Goal: Find contact information: Find contact information

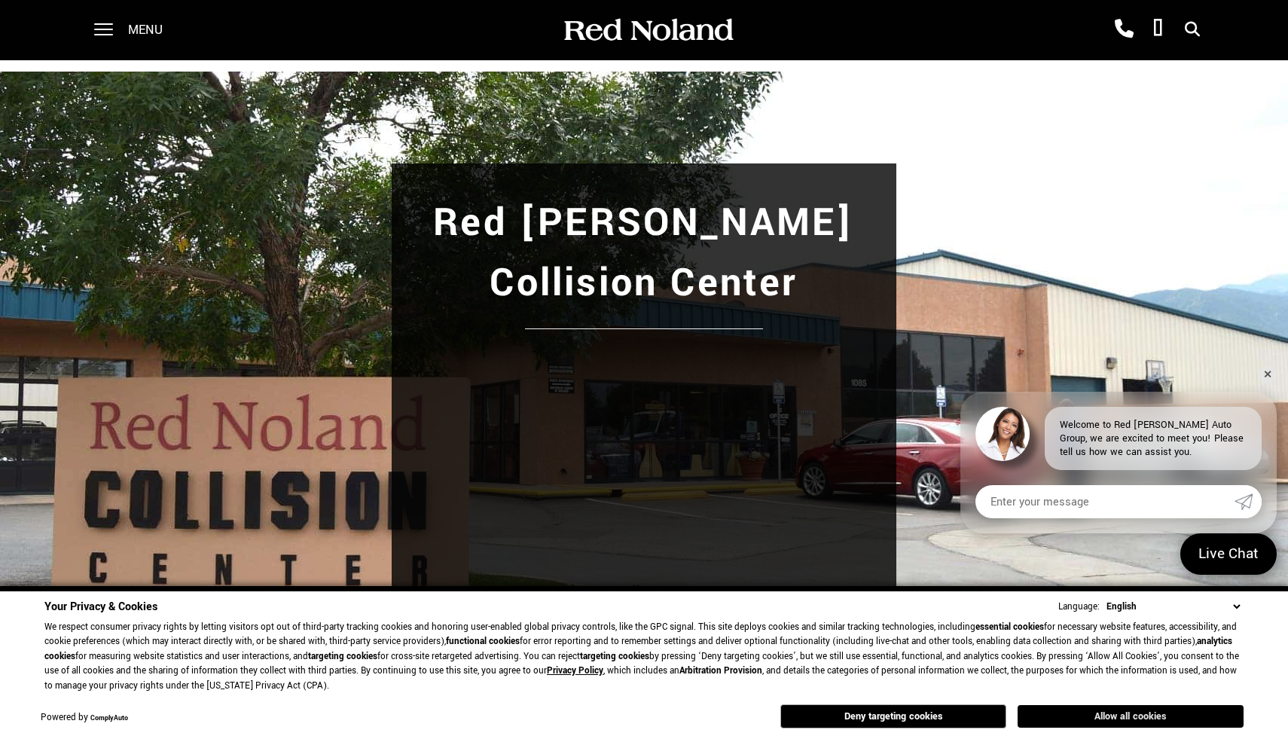
click at [1066, 716] on button "Allow all cookies" at bounding box center [1131, 716] width 226 height 23
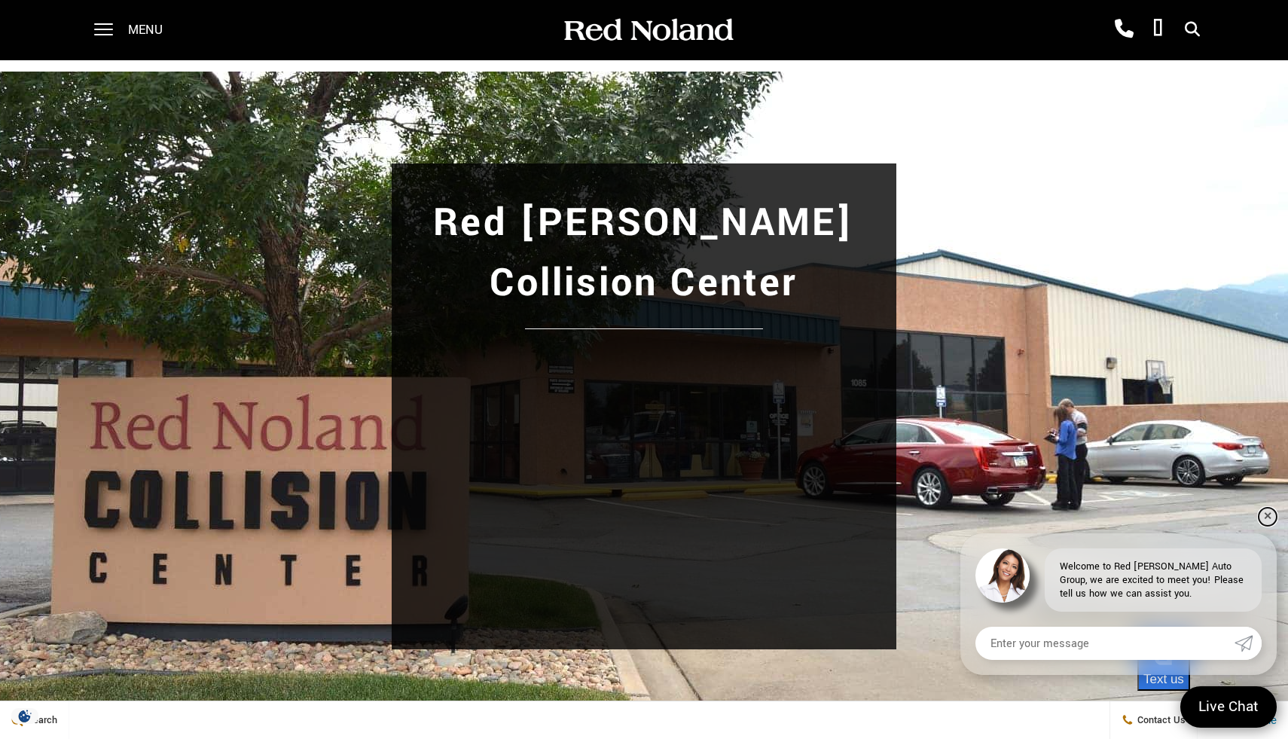
click at [1268, 517] on link "✕" at bounding box center [1268, 517] width 18 height 18
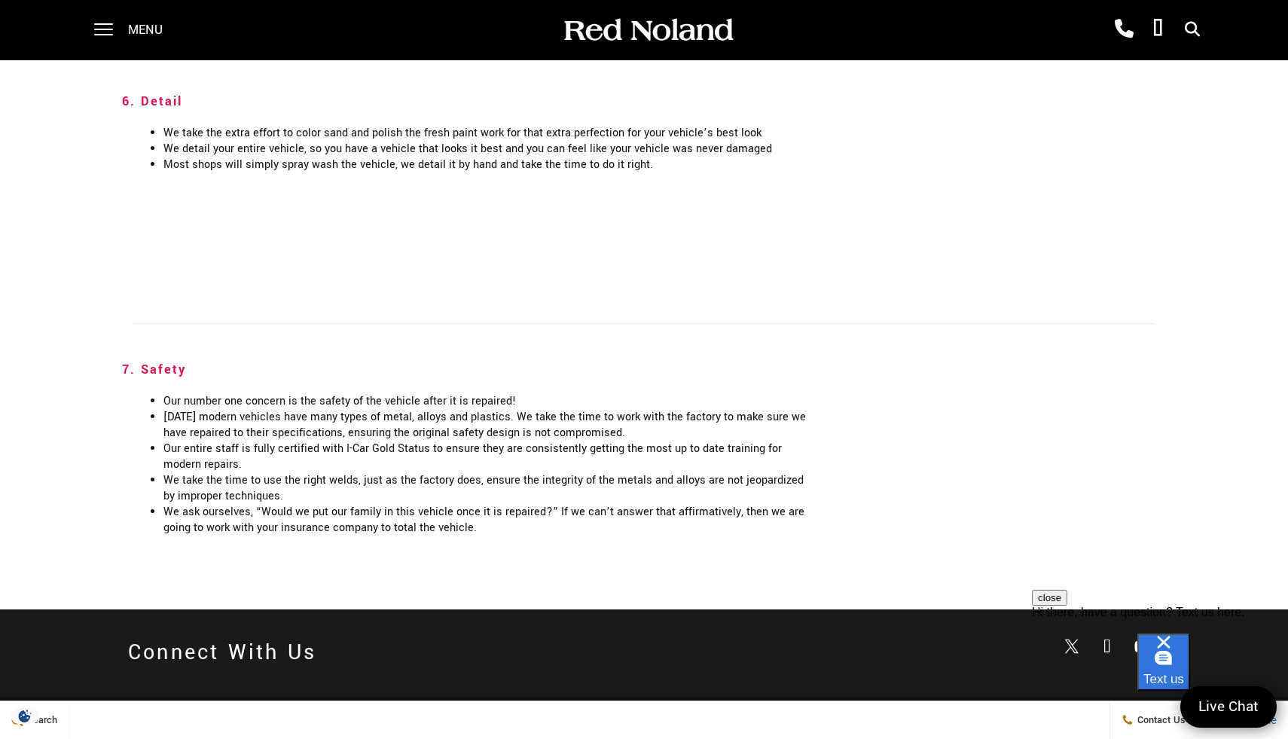
scroll to position [3191, 0]
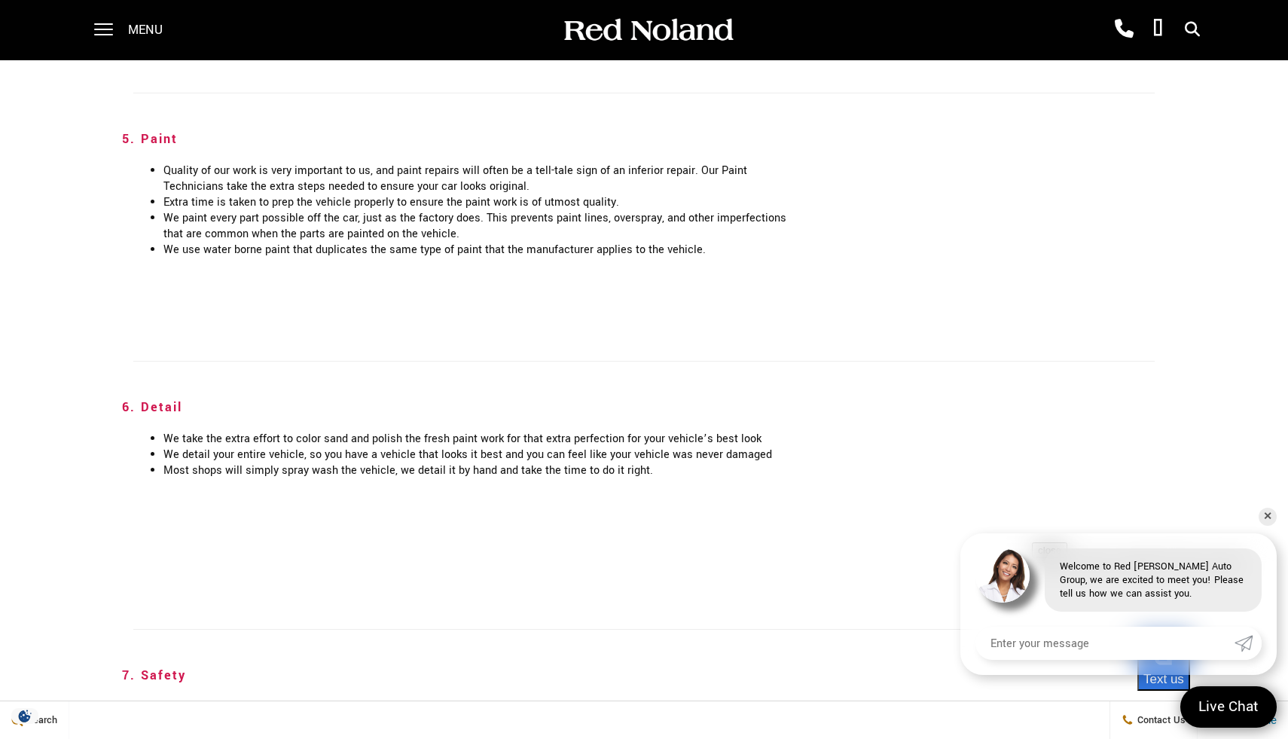
scroll to position [3191, 0]
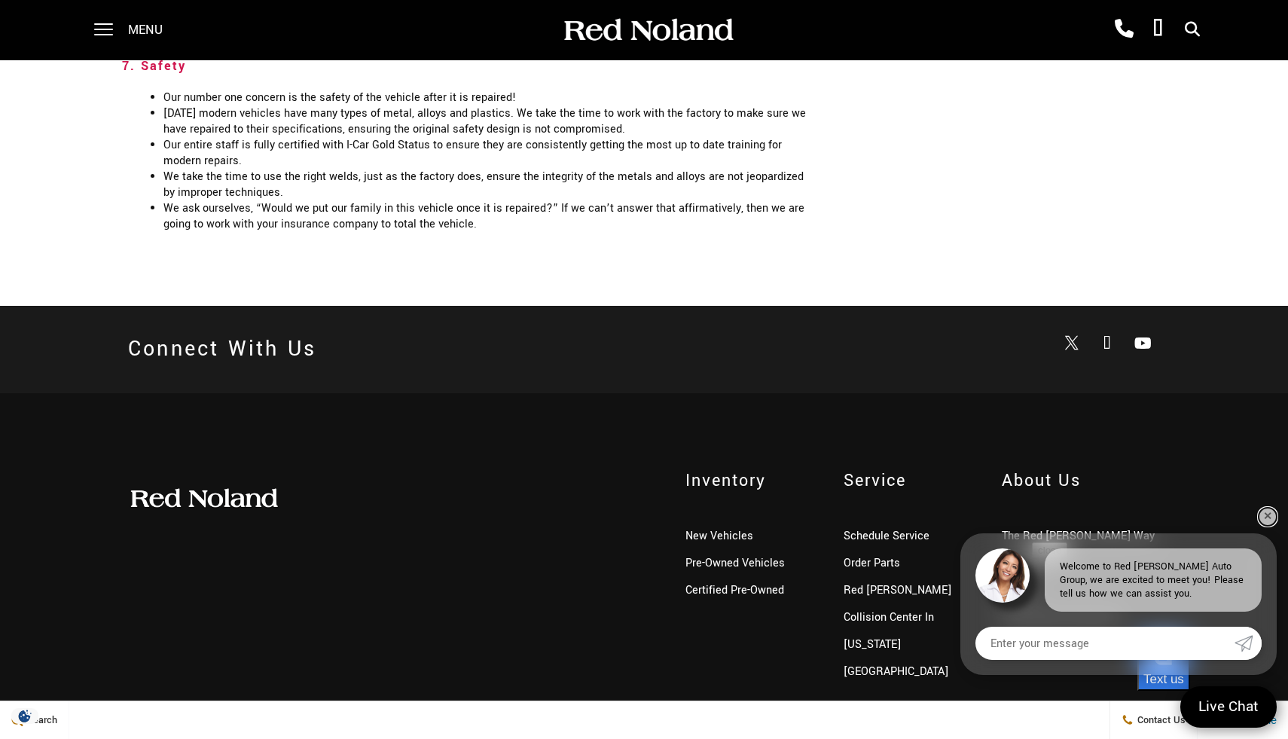
click at [1271, 517] on link "✕" at bounding box center [1268, 517] width 18 height 18
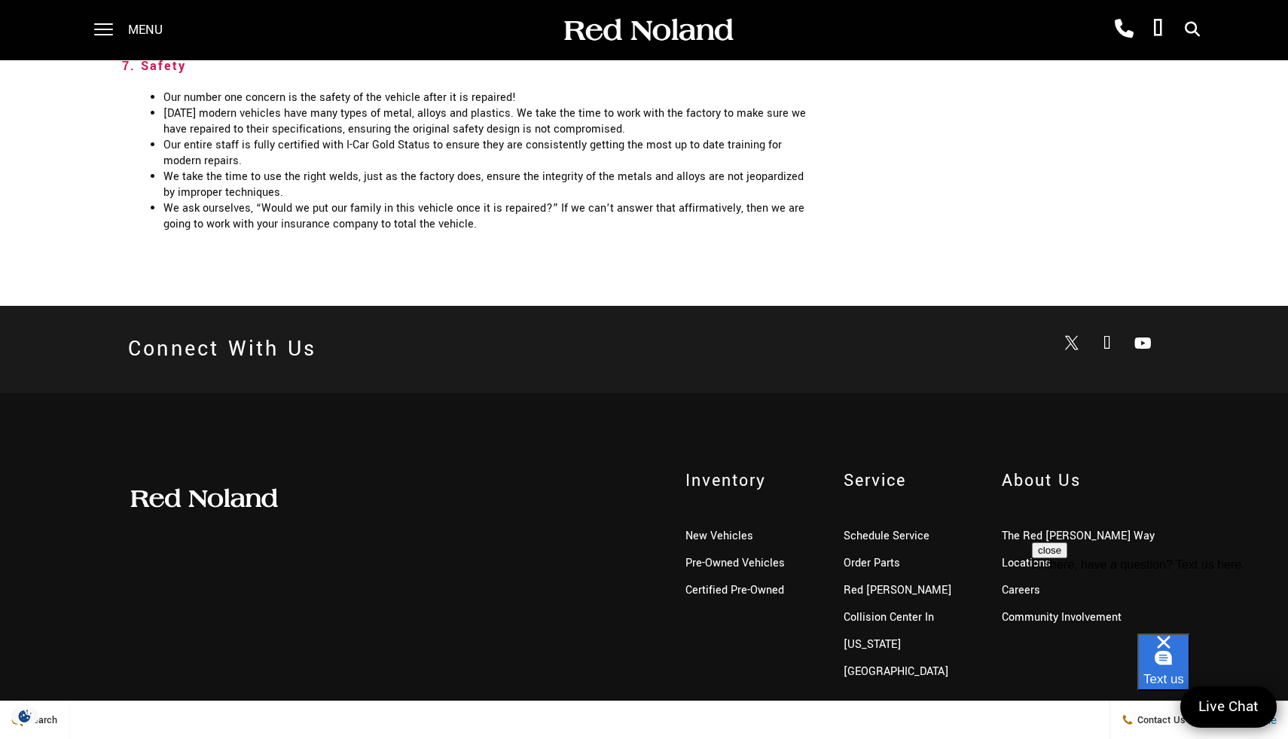
click at [1067, 558] on button "close" at bounding box center [1049, 550] width 35 height 16
click at [1147, 722] on span "Contact Us" at bounding box center [1160, 720] width 52 height 14
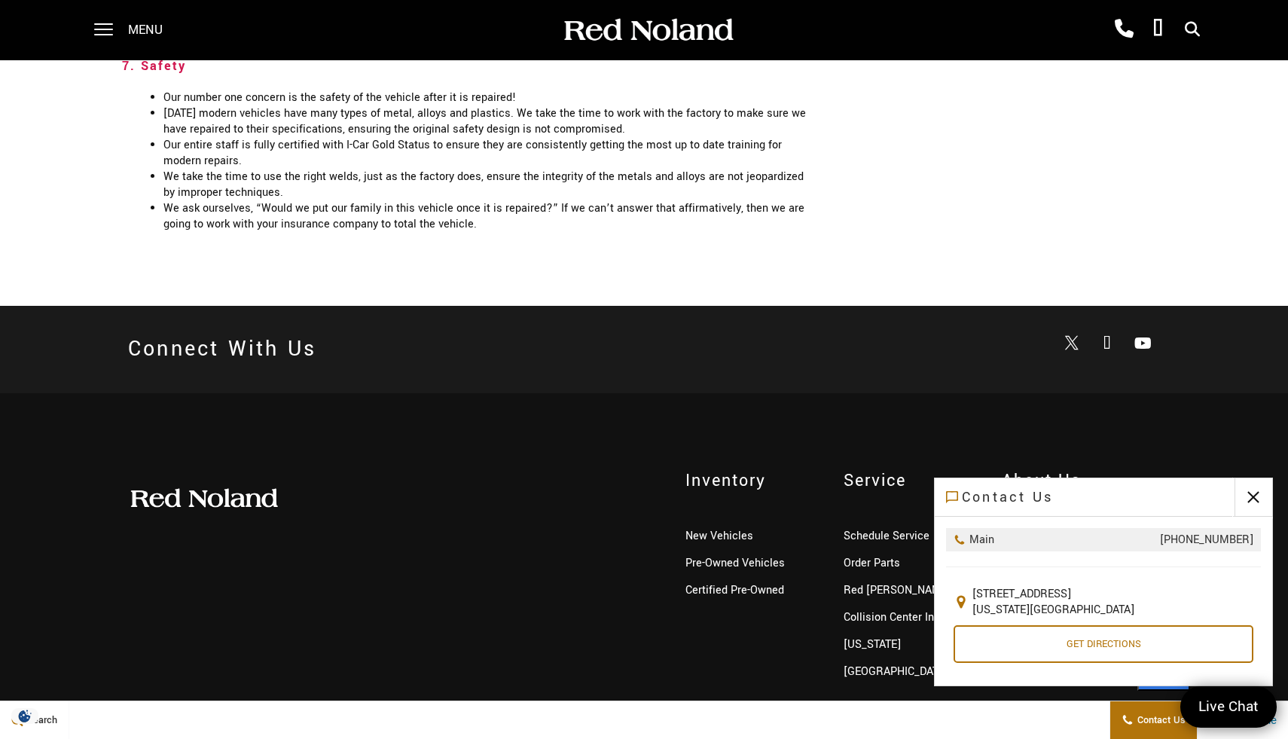
click at [1258, 496] on button "close" at bounding box center [1254, 497] width 38 height 38
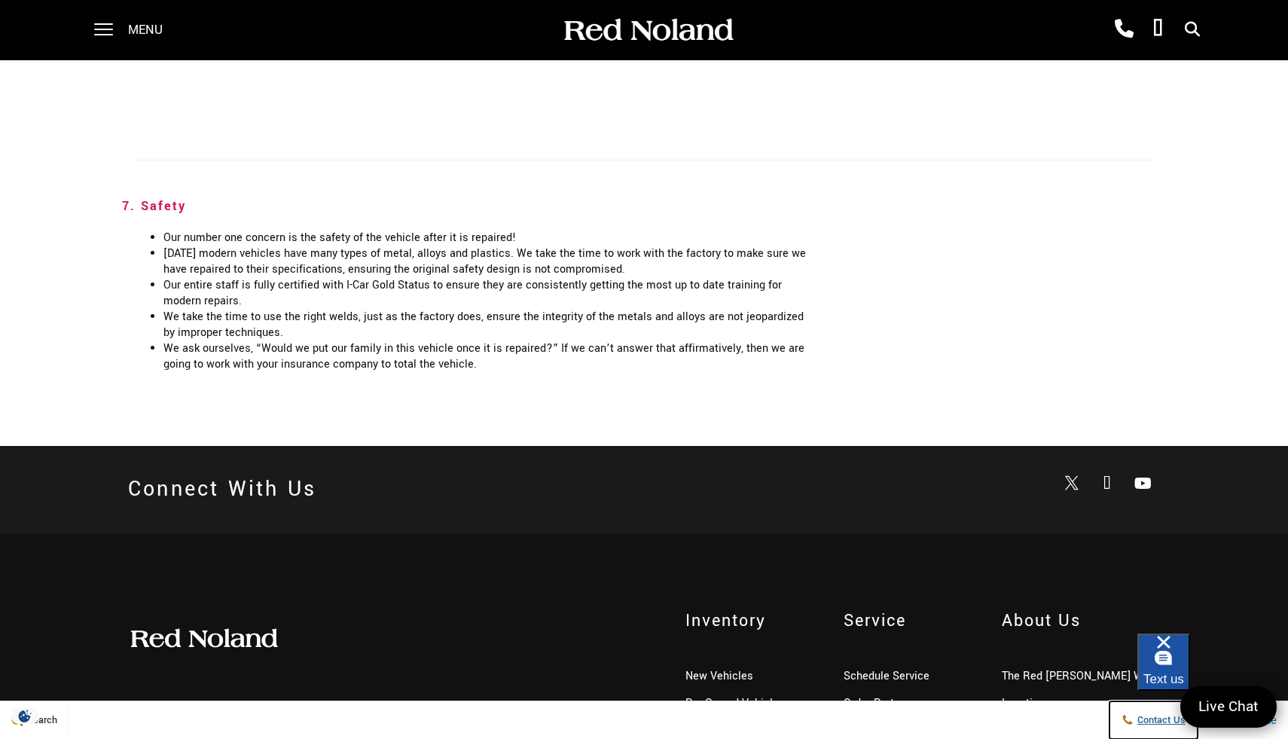
scroll to position [3033, 0]
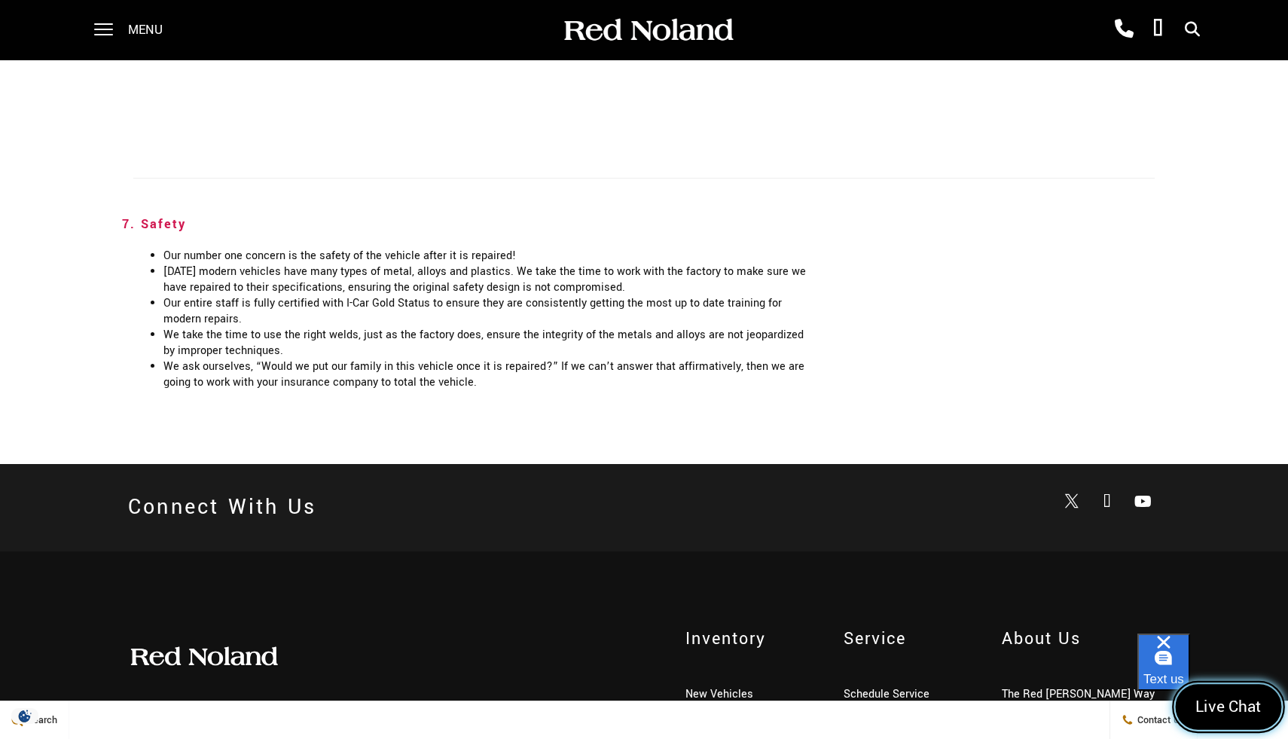
click at [1225, 706] on span "Live Chat" at bounding box center [1228, 707] width 83 height 23
click at [1249, 707] on icon "Close" at bounding box center [1256, 707] width 23 height 23
click at [1249, 707] on span "Live Chat" at bounding box center [1228, 707] width 75 height 20
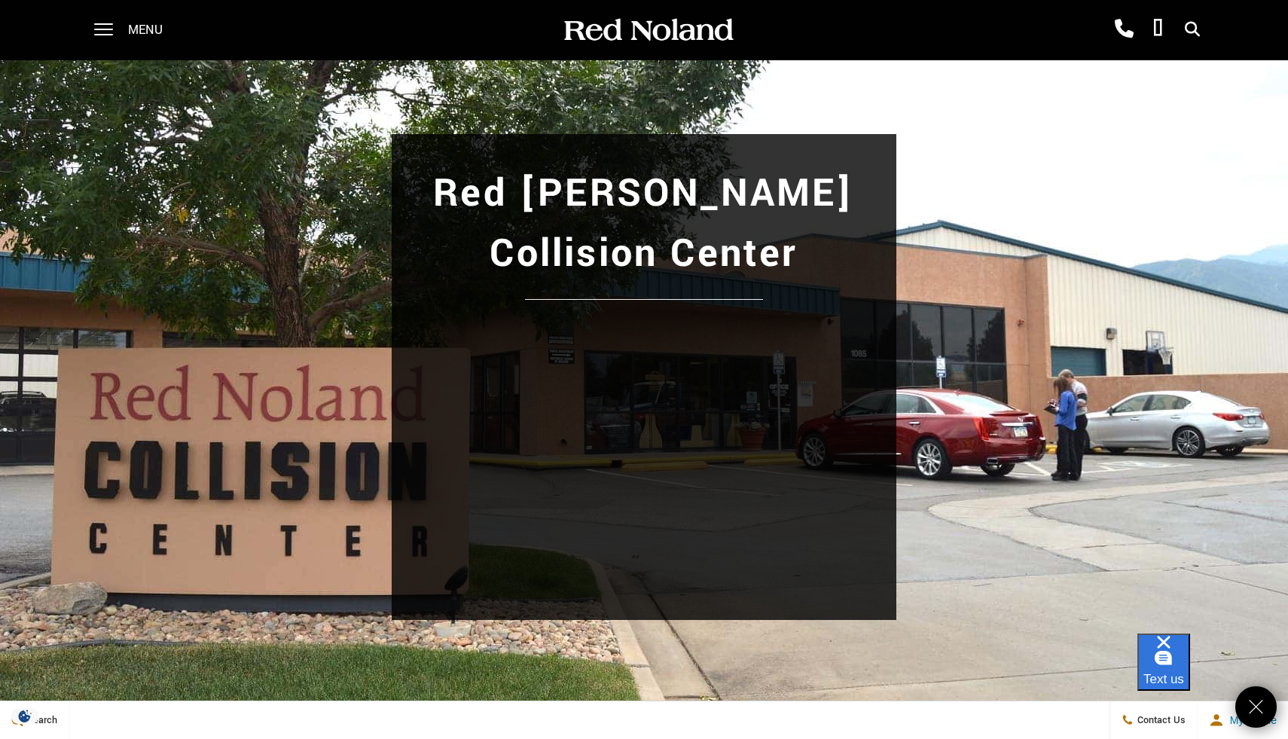
scroll to position [30, 0]
